Goal: Information Seeking & Learning: Learn about a topic

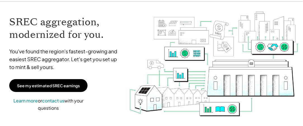
scroll to position [56, 0]
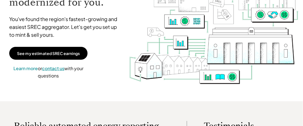
click at [55, 69] on span "contact us" at bounding box center [53, 68] width 22 height 6
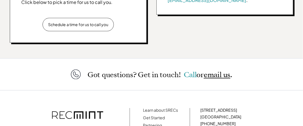
scroll to position [252, 0]
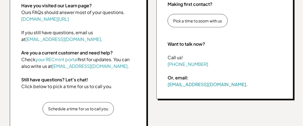
click at [89, 110] on p "Schedule a time for us to call you" at bounding box center [78, 108] width 60 height 5
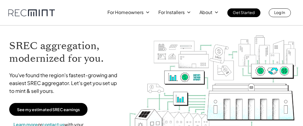
click at [144, 17] on div "For Homeowners For Installers About Get Started Log In" at bounding box center [199, 12] width 183 height 9
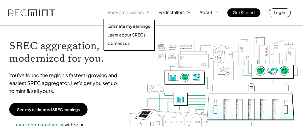
click at [145, 14] on icon at bounding box center [147, 12] width 7 height 7
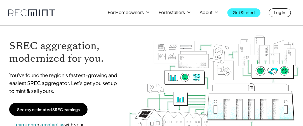
click at [235, 12] on p "Get Started" at bounding box center [244, 12] width 22 height 8
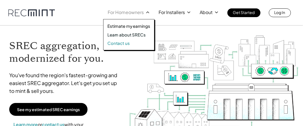
click at [128, 43] on p "Contact us" at bounding box center [118, 43] width 22 height 6
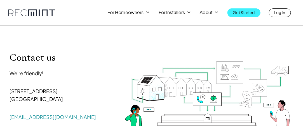
click at [251, 13] on p "Get Started" at bounding box center [244, 12] width 22 height 8
click at [234, 11] on p "Get Started" at bounding box center [244, 12] width 22 height 8
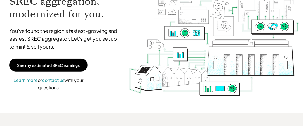
scroll to position [28, 0]
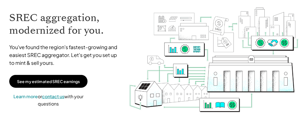
click at [52, 95] on span "contact us" at bounding box center [53, 96] width 22 height 6
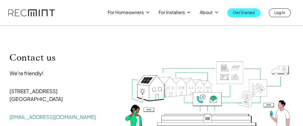
click at [235, 14] on p "Get Started" at bounding box center [244, 12] width 22 height 8
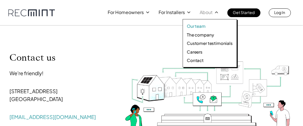
click at [205, 27] on p "Our team" at bounding box center [196, 26] width 19 height 6
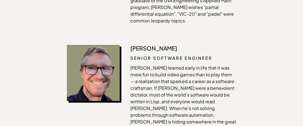
scroll to position [702, 0]
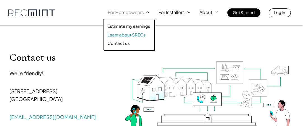
click at [128, 35] on p "Learn about SRECs" at bounding box center [126, 35] width 38 height 6
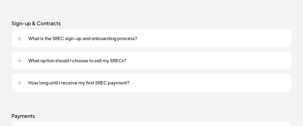
scroll to position [756, 0]
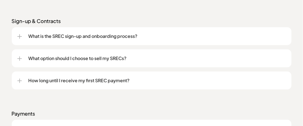
click at [18, 60] on div at bounding box center [19, 58] width 4 height 4
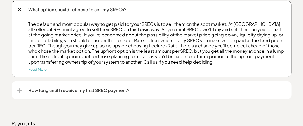
scroll to position [812, 0]
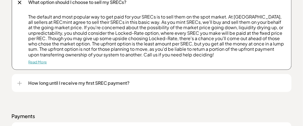
click at [32, 63] on link "Read More" at bounding box center [38, 62] width 18 height 4
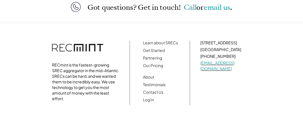
scroll to position [479, 0]
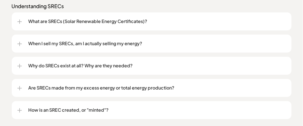
scroll to position [479, 0]
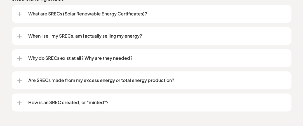
click at [21, 59] on div at bounding box center [19, 58] width 4 height 4
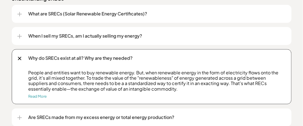
click at [18, 58] on div at bounding box center [19, 58] width 6 height 6
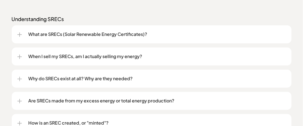
scroll to position [451, 0]
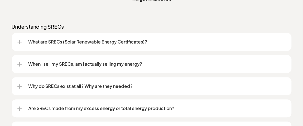
click at [21, 63] on div at bounding box center [19, 64] width 4 height 4
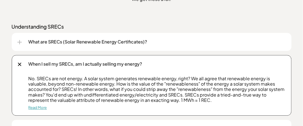
click at [41, 108] on link "Read More" at bounding box center [38, 107] width 18 height 4
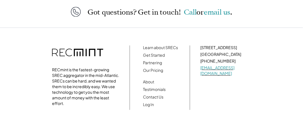
scroll to position [364, 0]
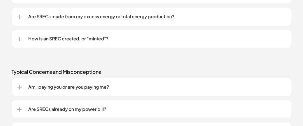
scroll to position [554, 0]
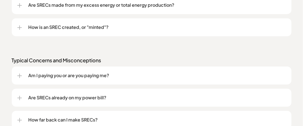
click at [19, 29] on div at bounding box center [19, 27] width 1 height 4
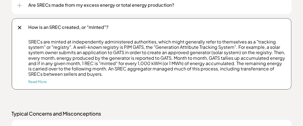
click at [21, 27] on div at bounding box center [19, 27] width 6 height 6
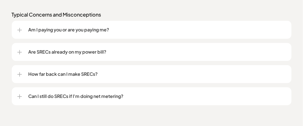
scroll to position [610, 0]
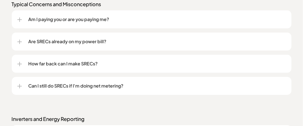
click at [24, 65] on div "How far back can I make SRECs?" at bounding box center [151, 64] width 269 height 18
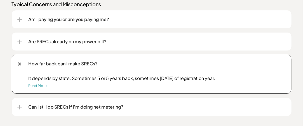
click at [21, 60] on div "How far back can I make SRECs?" at bounding box center [151, 64] width 269 height 18
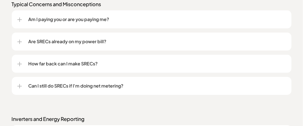
scroll to position [638, 0]
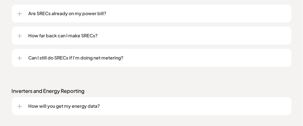
click at [22, 59] on div "Can I still do SRECs if I'm doing net metering?" at bounding box center [151, 58] width 269 height 18
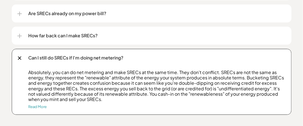
click at [22, 59] on div "Can I still do SRECs if I'm doing net metering?" at bounding box center [151, 58] width 269 height 18
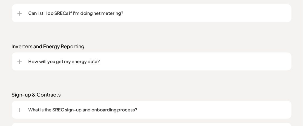
scroll to position [694, 0]
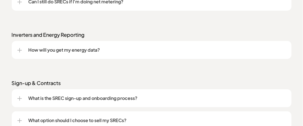
click at [18, 50] on div at bounding box center [19, 50] width 4 height 1
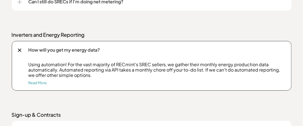
click at [17, 51] on div at bounding box center [19, 50] width 6 height 6
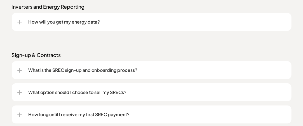
scroll to position [750, 0]
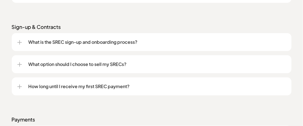
click at [20, 43] on div at bounding box center [19, 42] width 1 height 4
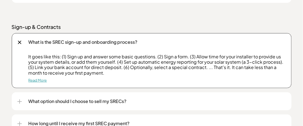
click at [37, 80] on link "Read More" at bounding box center [38, 80] width 18 height 4
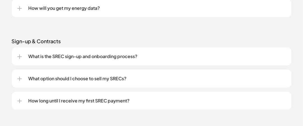
scroll to position [763, 0]
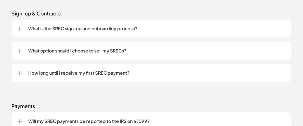
click at [20, 52] on div at bounding box center [19, 51] width 4 height 4
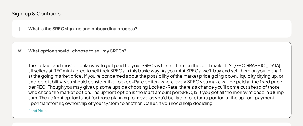
click at [18, 49] on div at bounding box center [19, 51] width 6 height 6
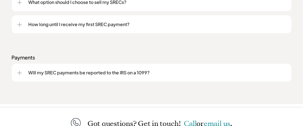
scroll to position [819, 0]
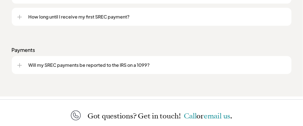
click at [22, 66] on div "Will my SREC payments be reported to the IRS on a 1099?" at bounding box center [151, 65] width 269 height 18
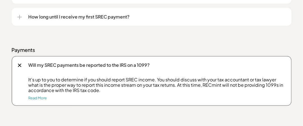
click at [21, 67] on div "Will my SREC payments be reported to the IRS on a 1099?" at bounding box center [151, 65] width 269 height 18
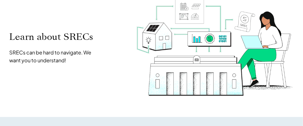
scroll to position [0, 0]
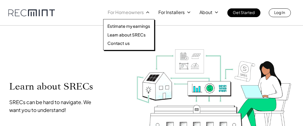
click at [145, 13] on icon at bounding box center [147, 12] width 5 height 5
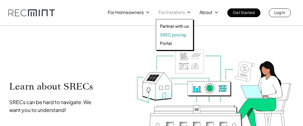
click at [177, 36] on p "SREC pricing" at bounding box center [173, 35] width 26 height 6
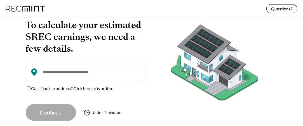
scroll to position [28, 0]
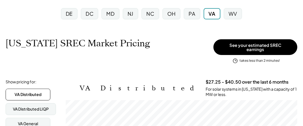
scroll to position [28, 0]
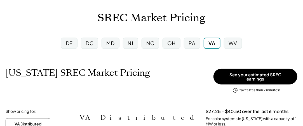
click at [113, 45] on div "MD" at bounding box center [111, 42] width 8 height 7
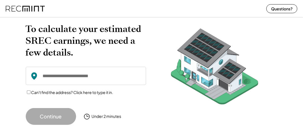
scroll to position [45, 0]
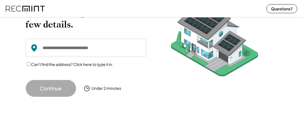
click at [87, 49] on input "input" at bounding box center [86, 48] width 120 height 18
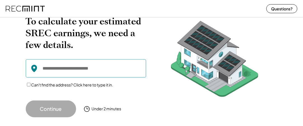
scroll to position [17, 0]
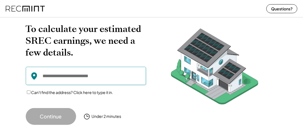
click at [71, 77] on input "input" at bounding box center [86, 76] width 120 height 18
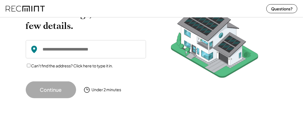
scroll to position [45, 0]
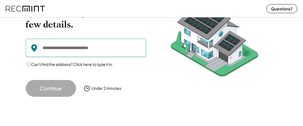
click at [93, 49] on input "input" at bounding box center [86, 48] width 120 height 18
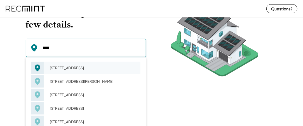
click at [73, 66] on div "[STREET_ADDRESS]" at bounding box center [93, 68] width 94 height 8
type input "**********"
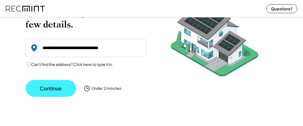
click at [54, 89] on button "Continue" at bounding box center [51, 88] width 50 height 17
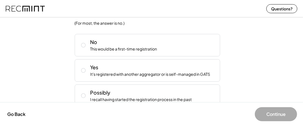
scroll to position [58, 0]
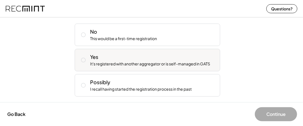
click at [83, 60] on icon at bounding box center [84, 60] width 6 height 6
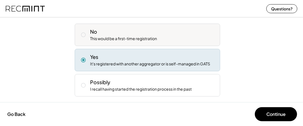
click at [84, 35] on icon at bounding box center [84, 35] width 6 height 6
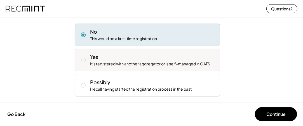
click at [82, 55] on div "Yes It's registered with another aggregator or is self-managed in GATS" at bounding box center [148, 60] width 146 height 22
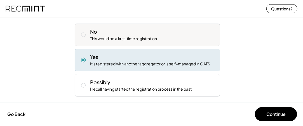
click at [85, 35] on icon at bounding box center [84, 35] width 6 height 6
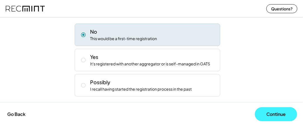
click at [270, 114] on button "Continue" at bounding box center [276, 114] width 42 height 14
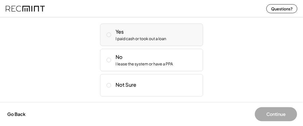
click at [108, 35] on icon at bounding box center [109, 35] width 6 height 6
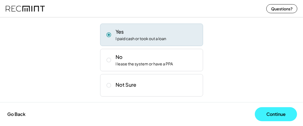
click at [270, 113] on button "Continue" at bounding box center [276, 114] width 42 height 14
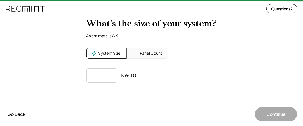
scroll to position [24, 0]
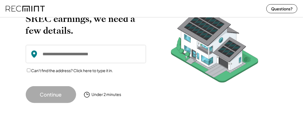
scroll to position [45, 0]
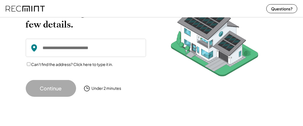
click at [115, 45] on input "input" at bounding box center [86, 48] width 120 height 18
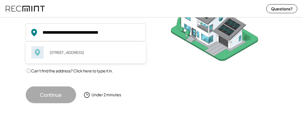
scroll to position [68, 0]
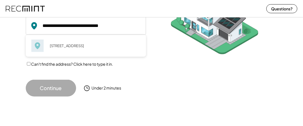
click at [58, 89] on button "Continue" at bounding box center [51, 87] width 50 height 17
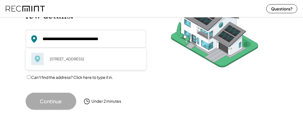
scroll to position [40, 0]
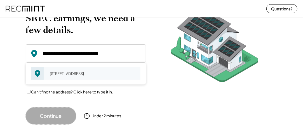
click at [63, 73] on div "[STREET_ADDRESS]" at bounding box center [93, 73] width 94 height 8
type input "**********"
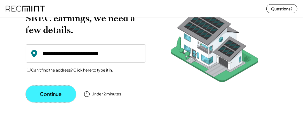
click at [51, 93] on button "Continue" at bounding box center [51, 93] width 50 height 17
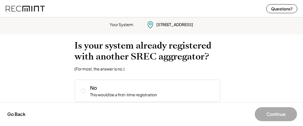
scroll to position [2, 0]
click at [280, 6] on button "Questions?" at bounding box center [281, 8] width 31 height 9
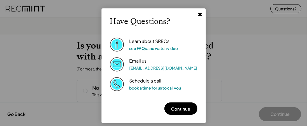
click at [144, 67] on link "[EMAIL_ADDRESS][DOMAIN_NAME]" at bounding box center [164, 67] width 68 height 5
click at [142, 67] on link "[EMAIL_ADDRESS][DOMAIN_NAME]" at bounding box center [164, 67] width 68 height 5
click at [231, 49] on div at bounding box center [153, 63] width 307 height 126
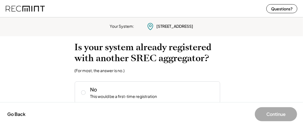
scroll to position [0, 0]
click at [277, 10] on button "Questions?" at bounding box center [281, 8] width 31 height 9
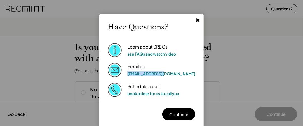
drag, startPoint x: 176, startPoint y: 72, endPoint x: 135, endPoint y: 78, distance: 41.4
click at [135, 78] on div "Have Questions? Learn about SRECs see FAQs and watch video Email us [EMAIL_ADDR…" at bounding box center [152, 71] width 88 height 98
copy link "[EMAIL_ADDRESS][DOMAIN_NAME]"
click at [196, 19] on use at bounding box center [198, 20] width 4 height 4
